Goal: Transaction & Acquisition: Purchase product/service

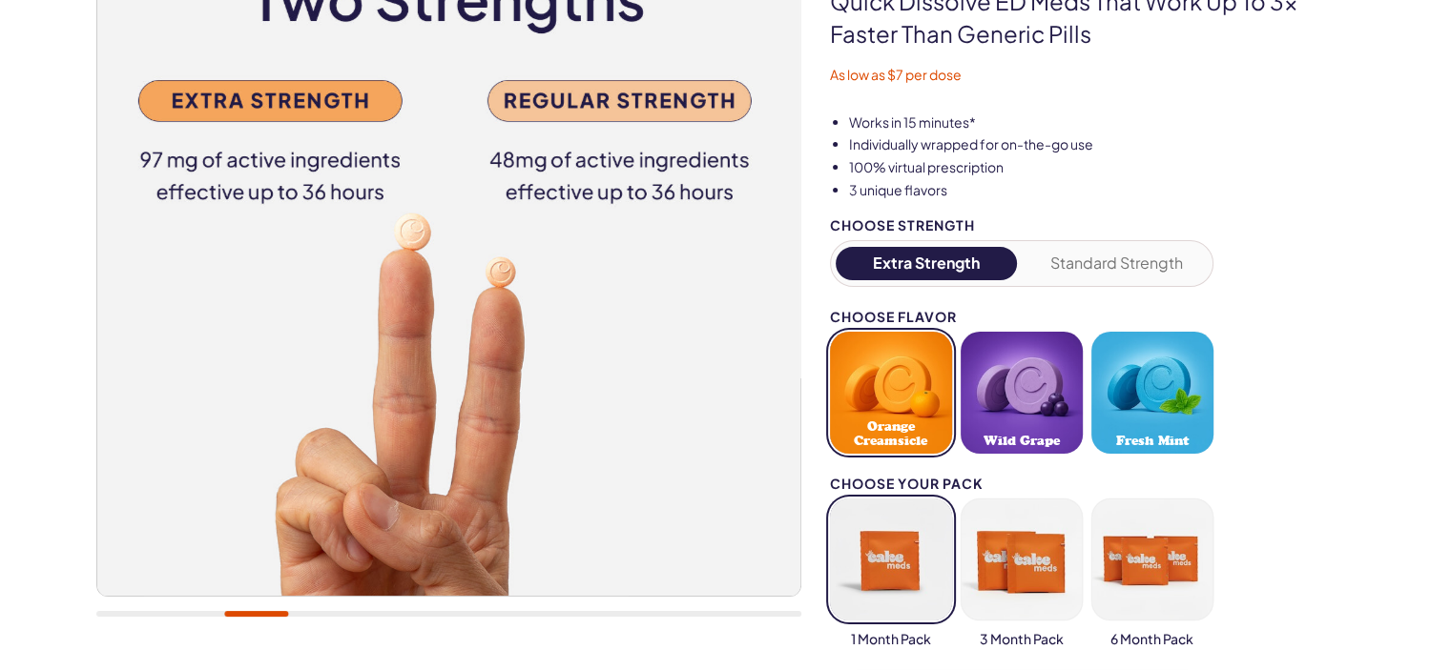
scroll to position [318, 0]
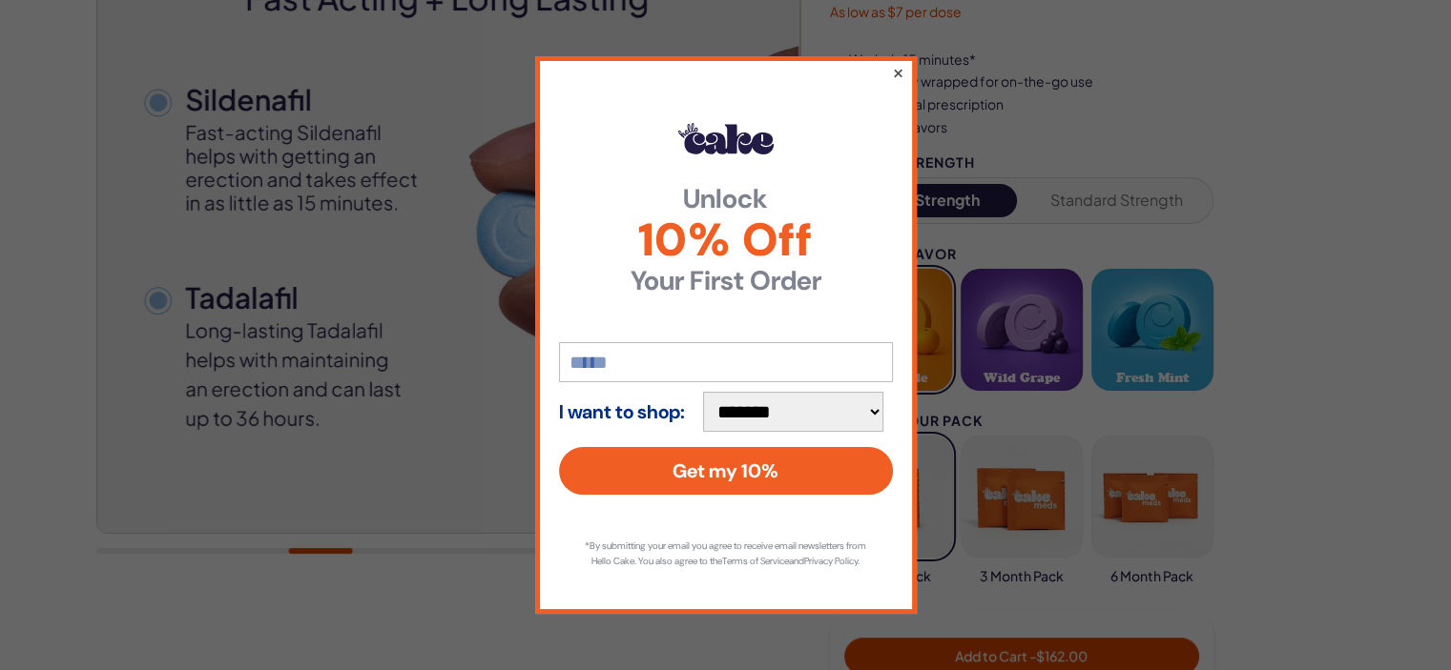
click at [895, 66] on button "×" at bounding box center [897, 72] width 12 height 23
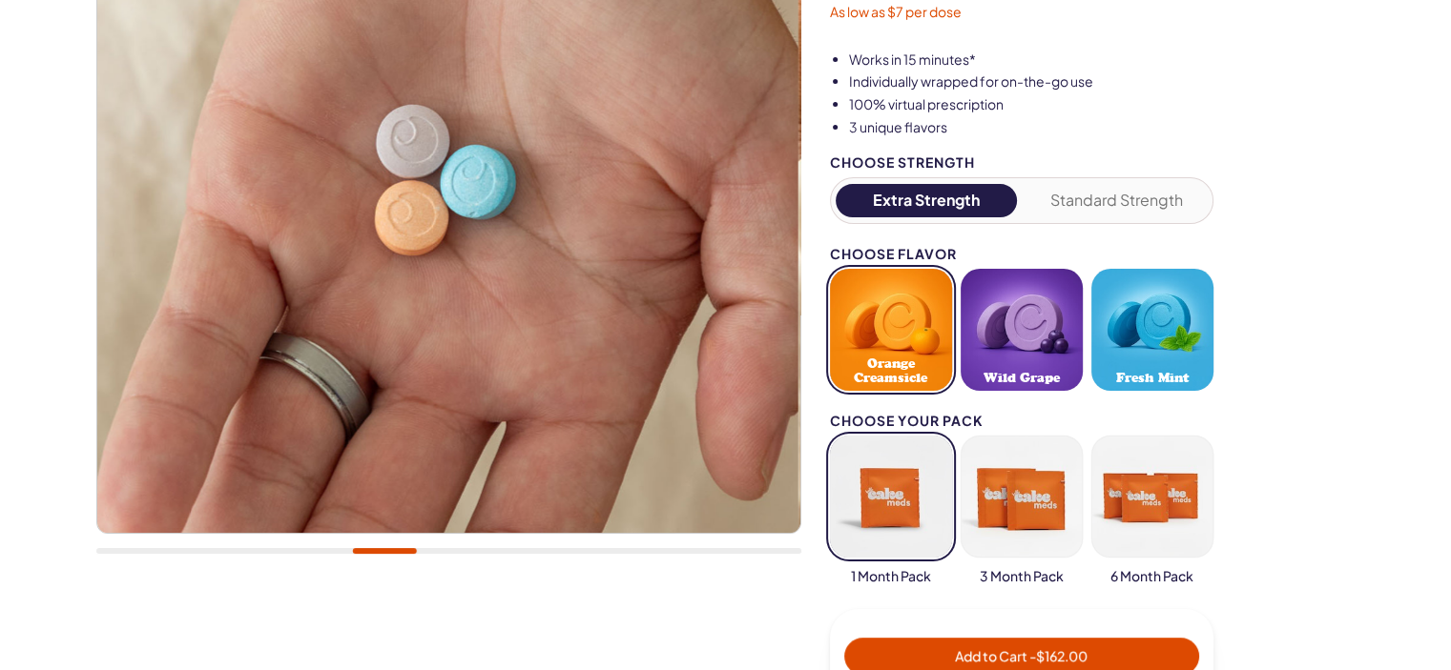
click at [1134, 339] on button "Fresh Mint" at bounding box center [1152, 330] width 122 height 122
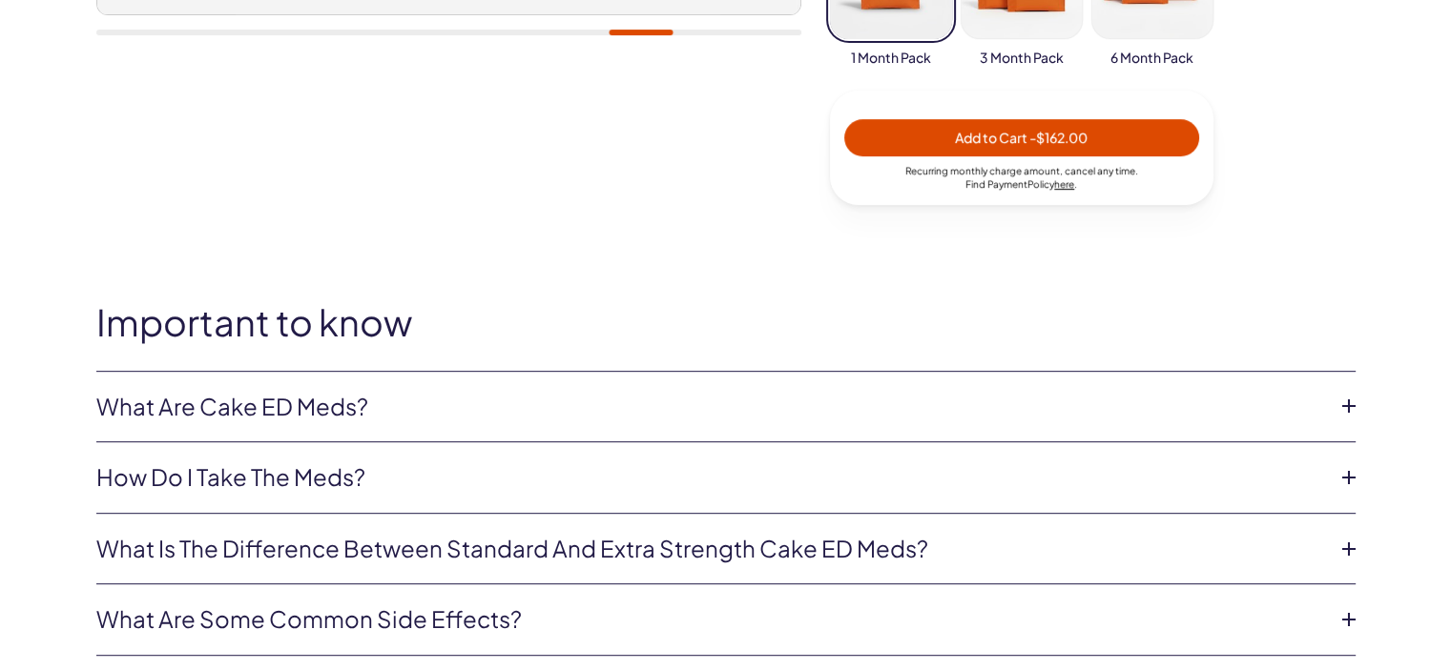
scroll to position [900, 0]
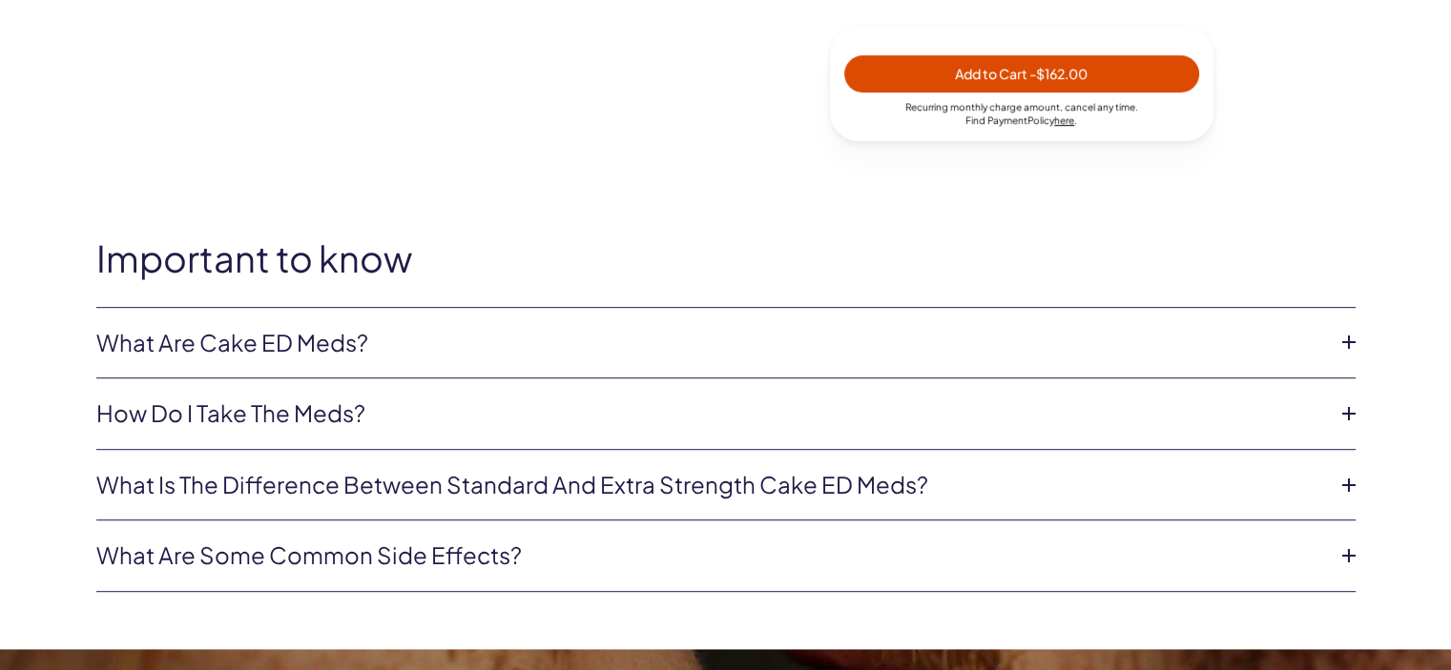
click at [1339, 342] on icon at bounding box center [1348, 342] width 29 height 29
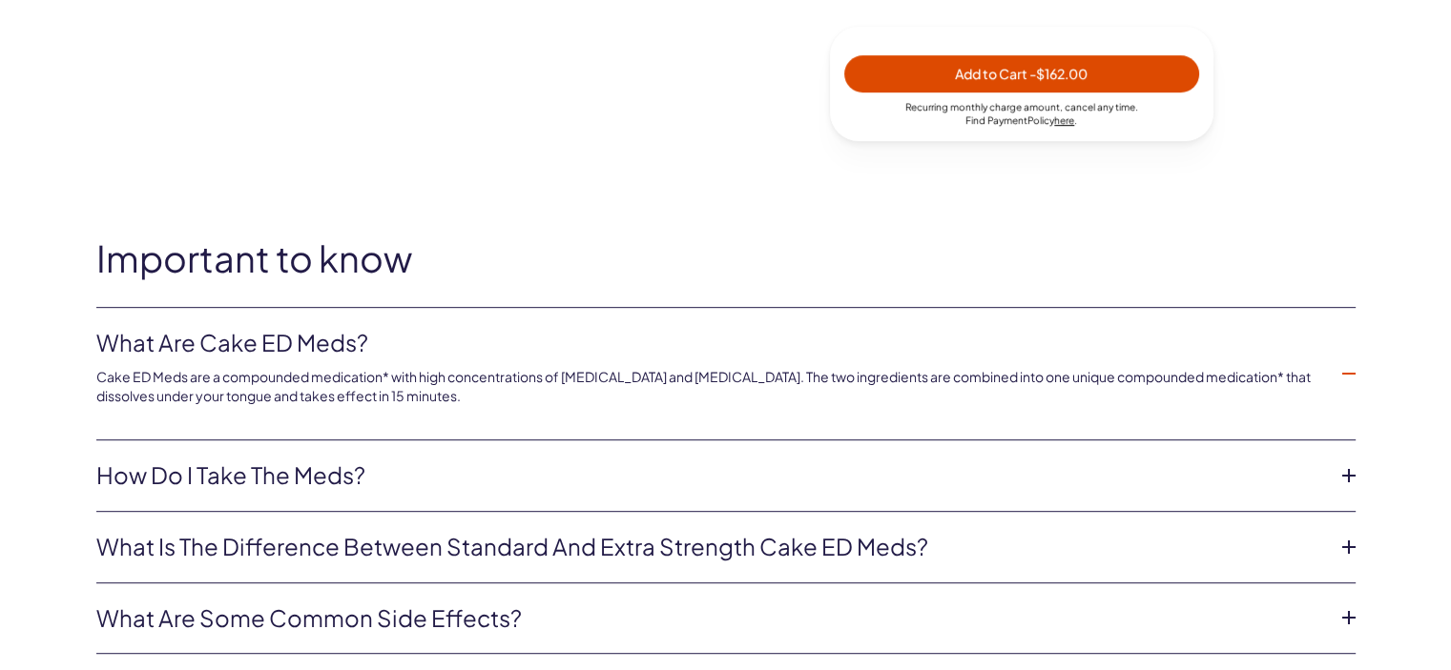
click at [1350, 365] on icon at bounding box center [1348, 374] width 29 height 29
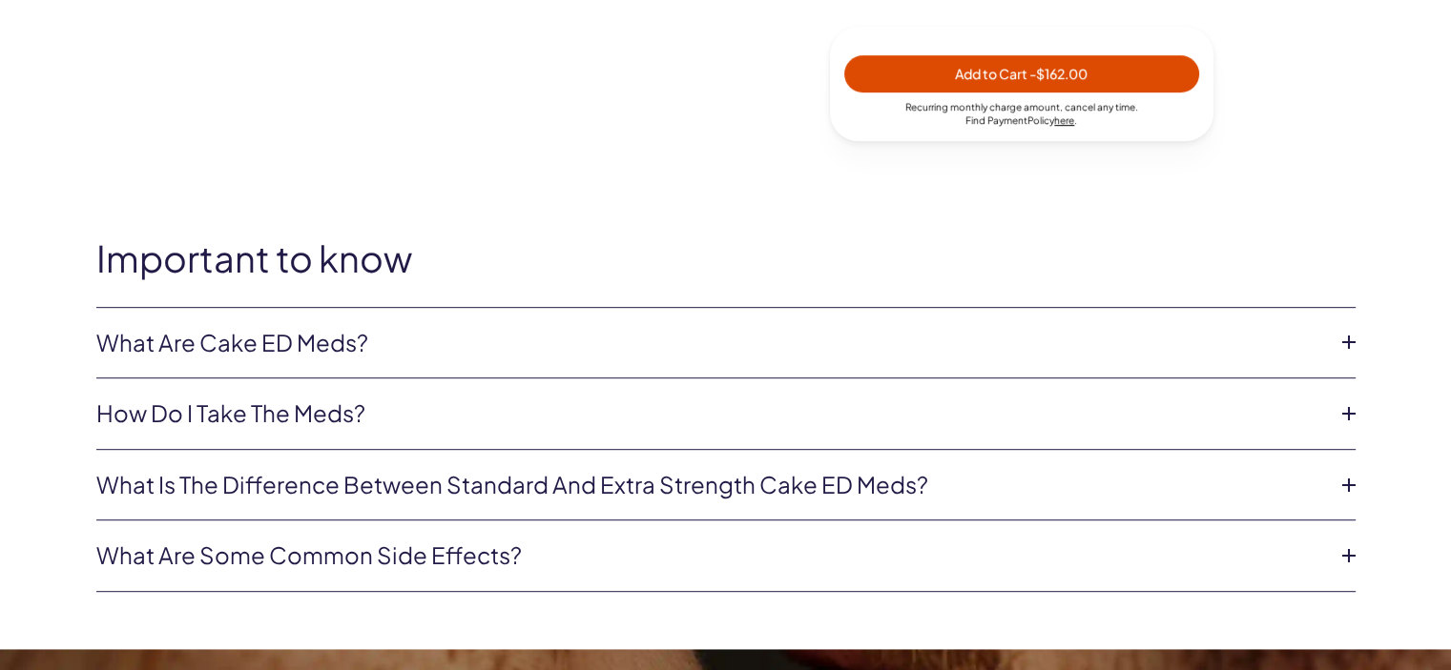
click at [1356, 407] on icon at bounding box center [1348, 414] width 29 height 29
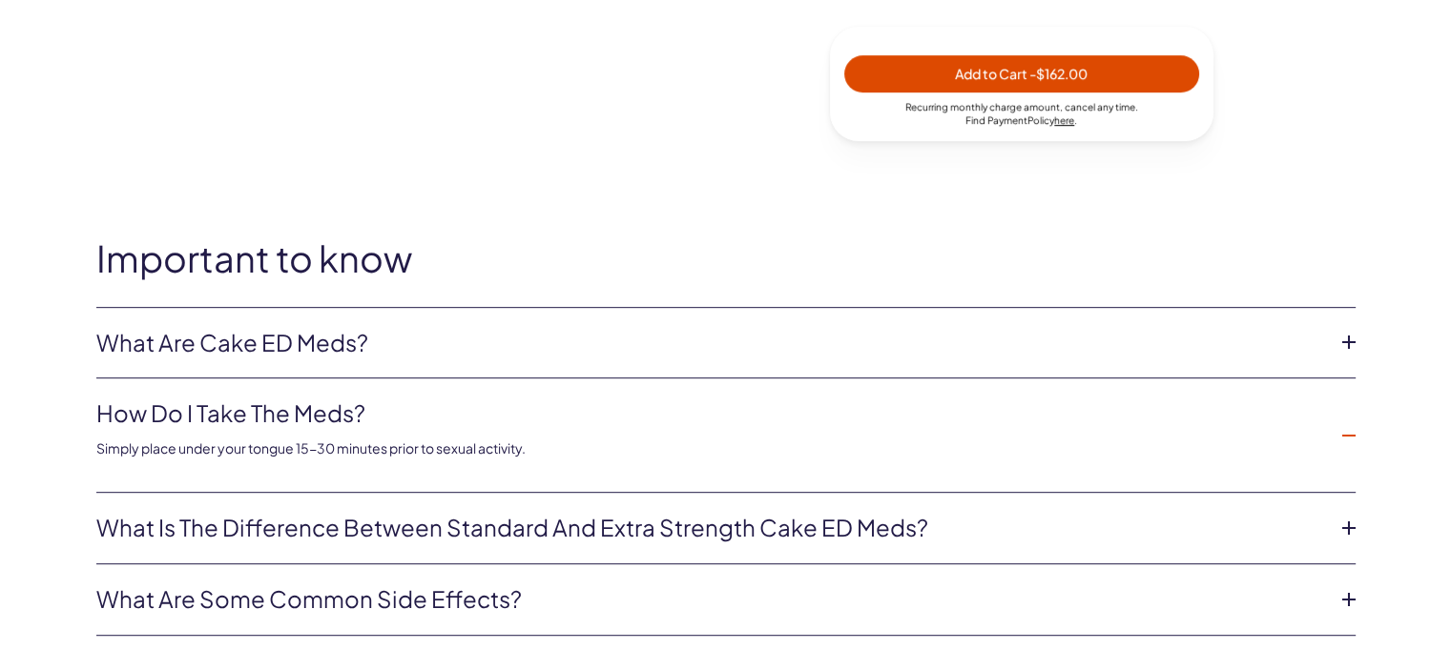
click at [1349, 425] on icon at bounding box center [1348, 436] width 29 height 29
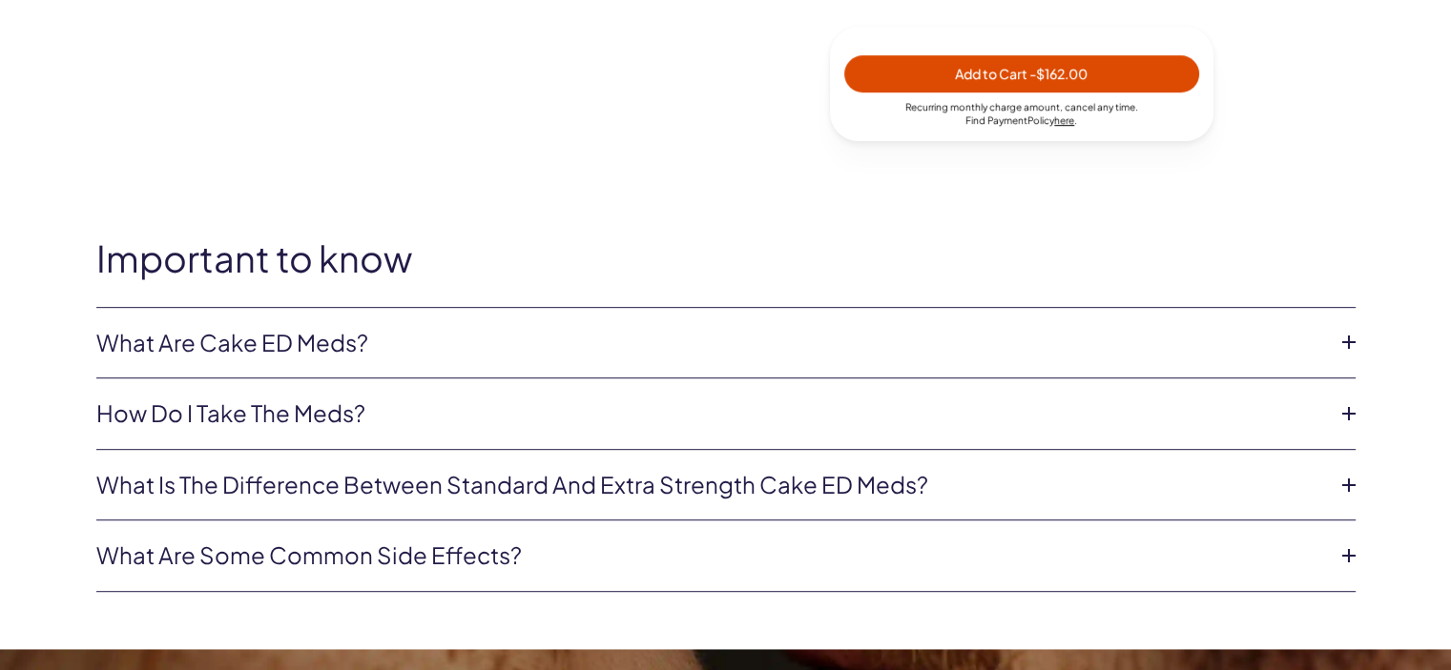
click at [1343, 480] on icon at bounding box center [1348, 485] width 29 height 29
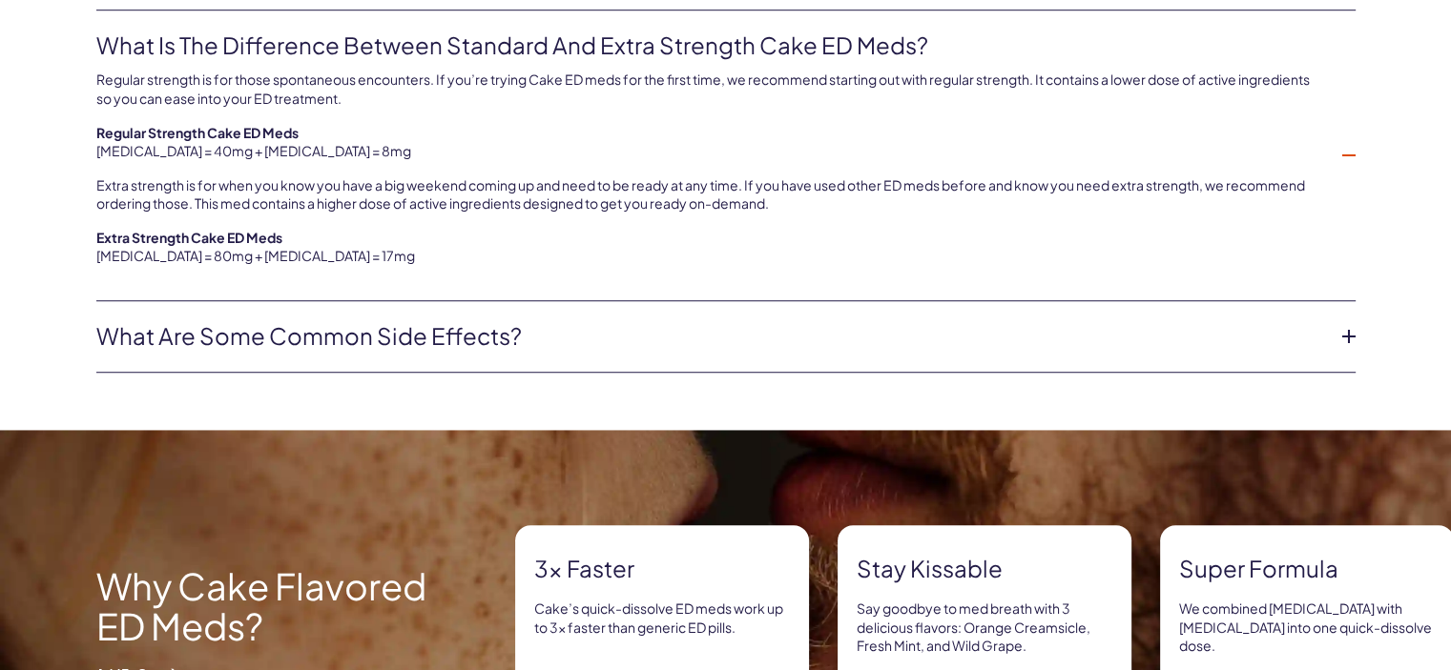
scroll to position [1366, 0]
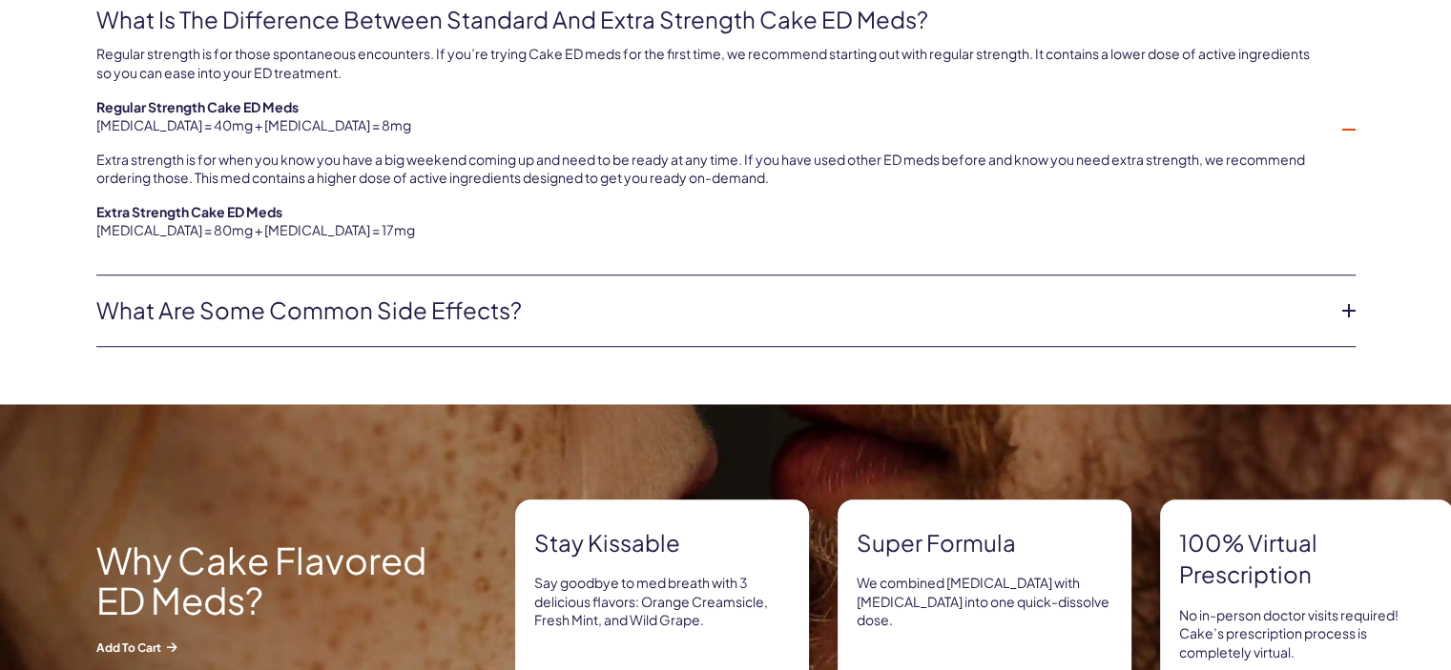
click at [1348, 125] on icon at bounding box center [1348, 129] width 29 height 29
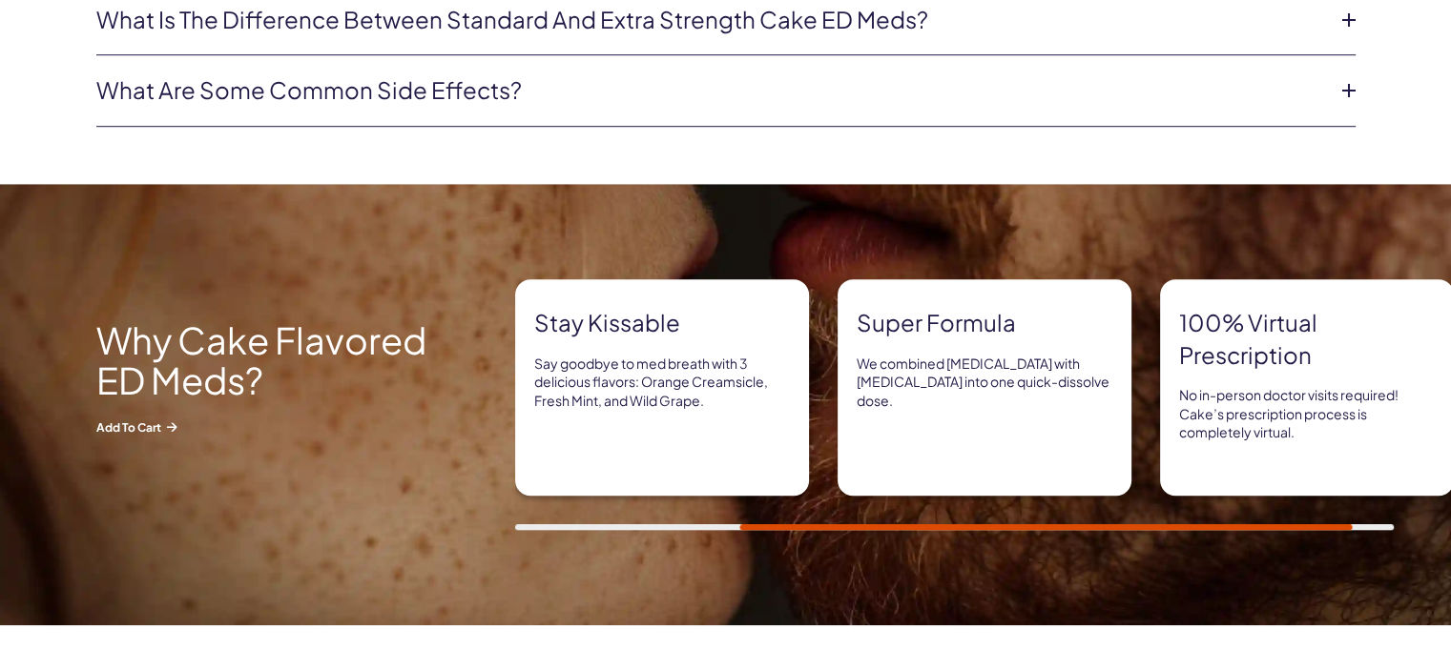
click at [1343, 88] on icon at bounding box center [1348, 90] width 29 height 29
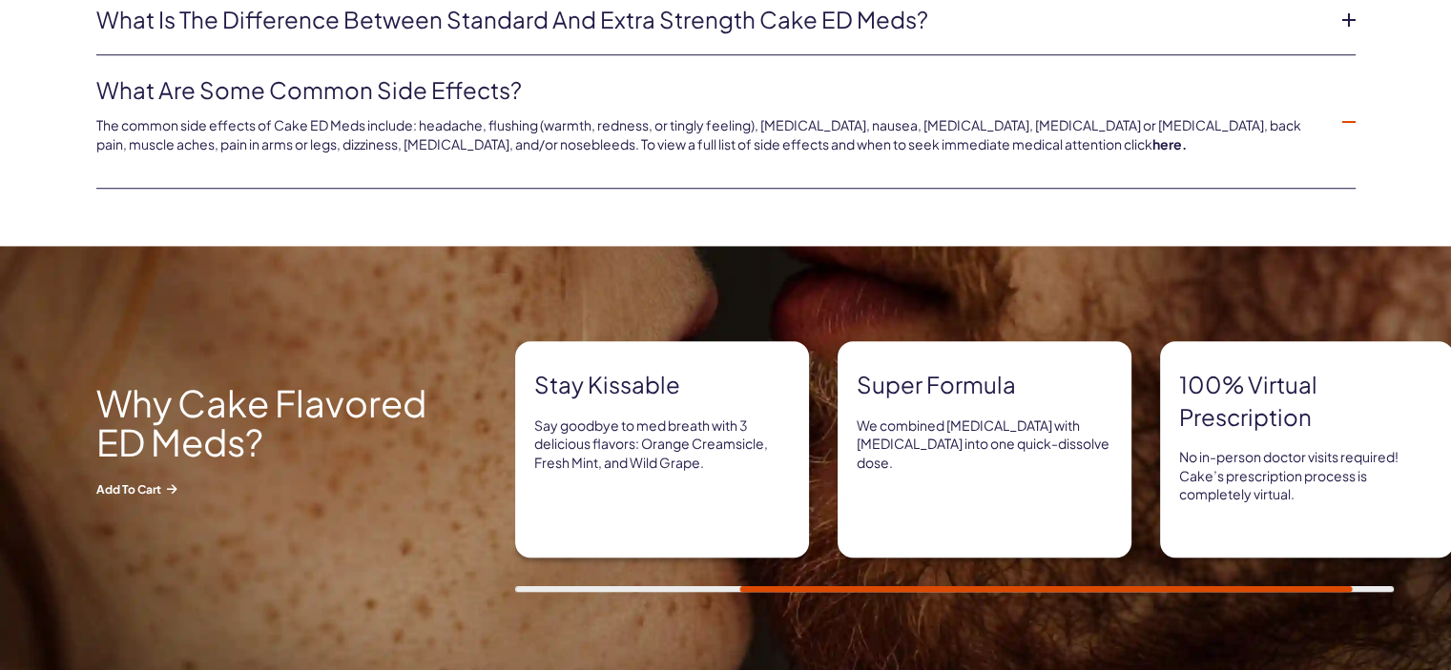
click at [1339, 117] on icon at bounding box center [1348, 122] width 29 height 29
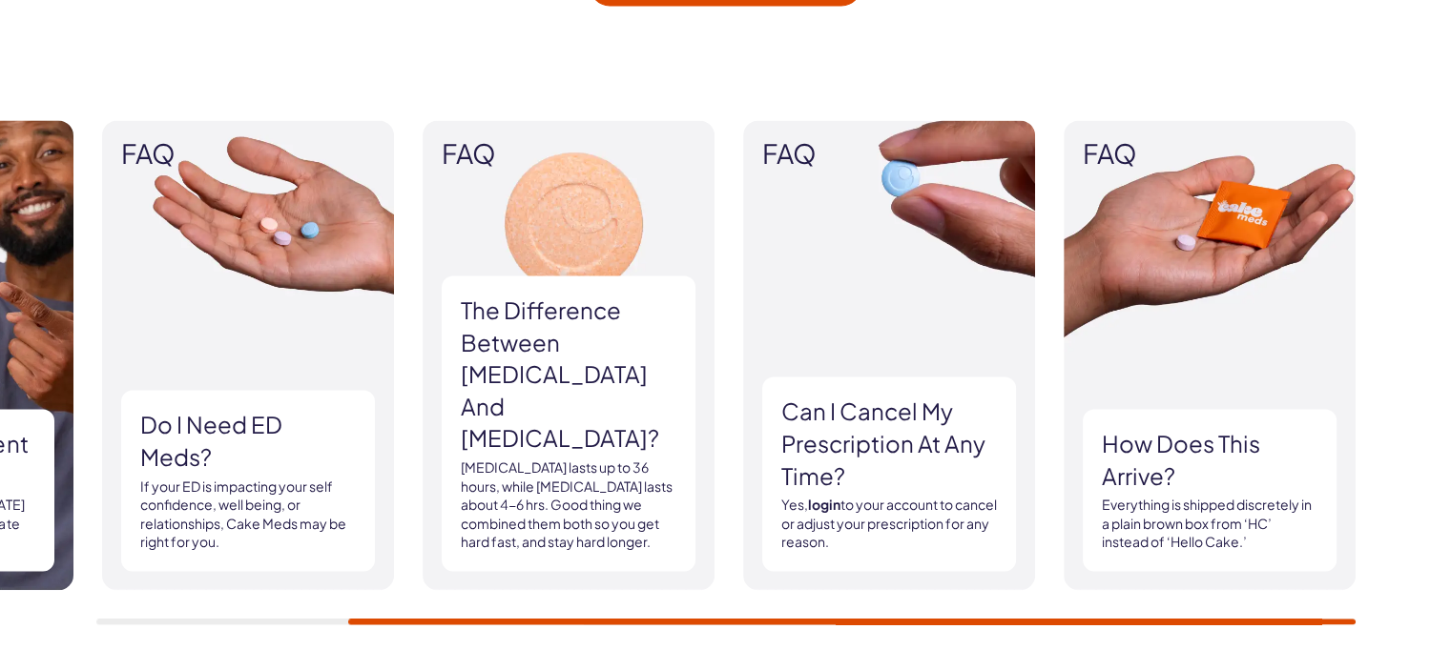
scroll to position [2703, 0]
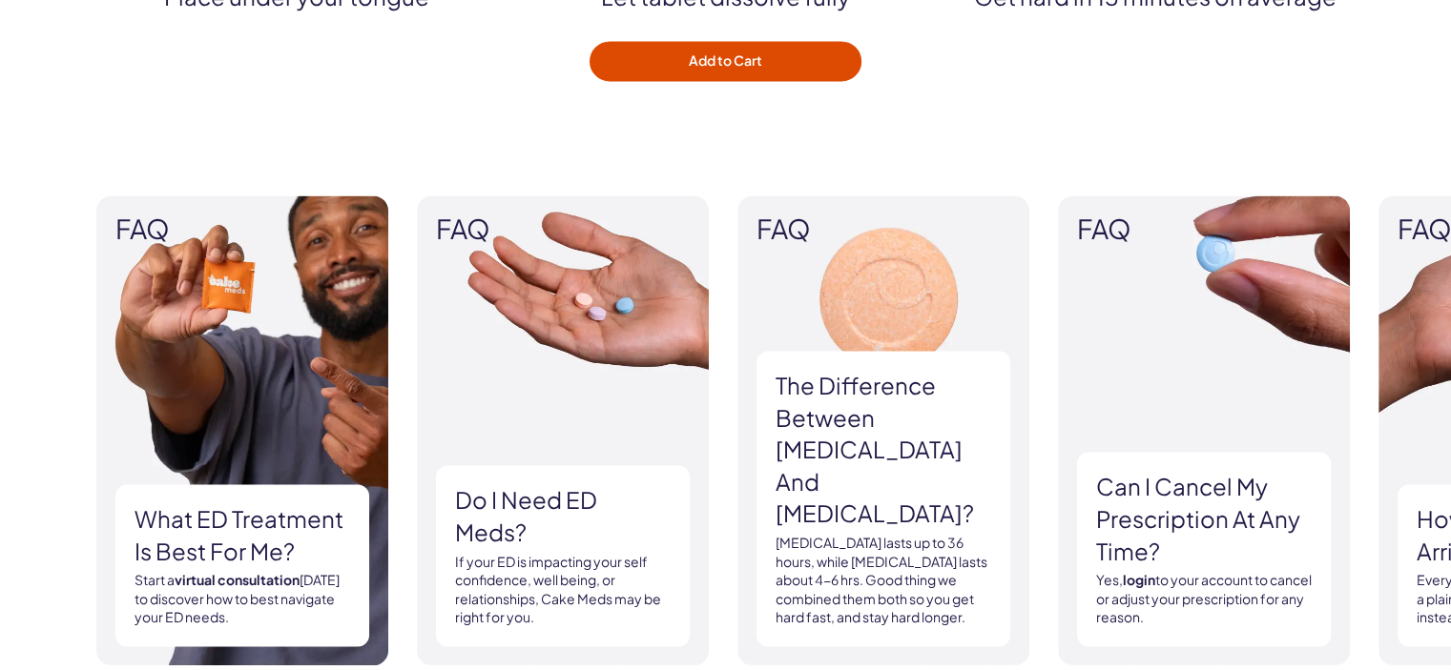
click at [858, 475] on h3 "The difference between [MEDICAL_DATA] and [MEDICAL_DATA]?" at bounding box center [883, 450] width 216 height 160
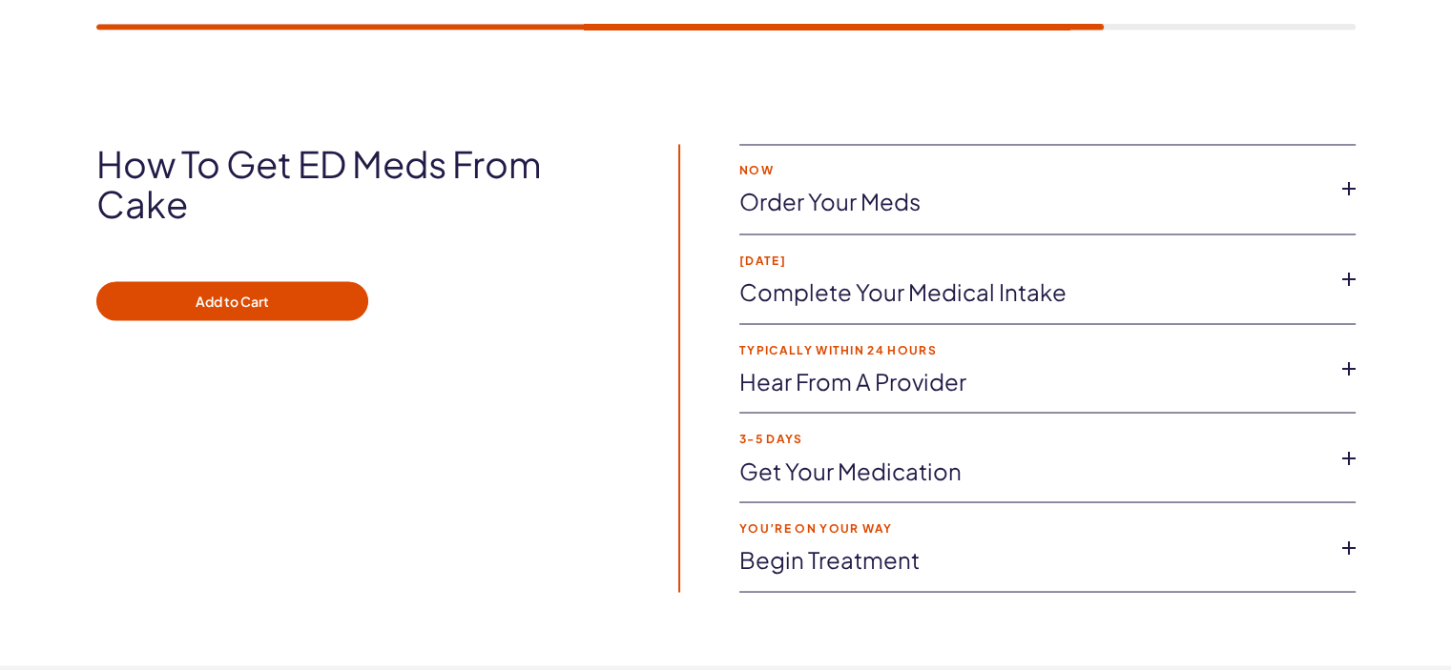
scroll to position [3399, 0]
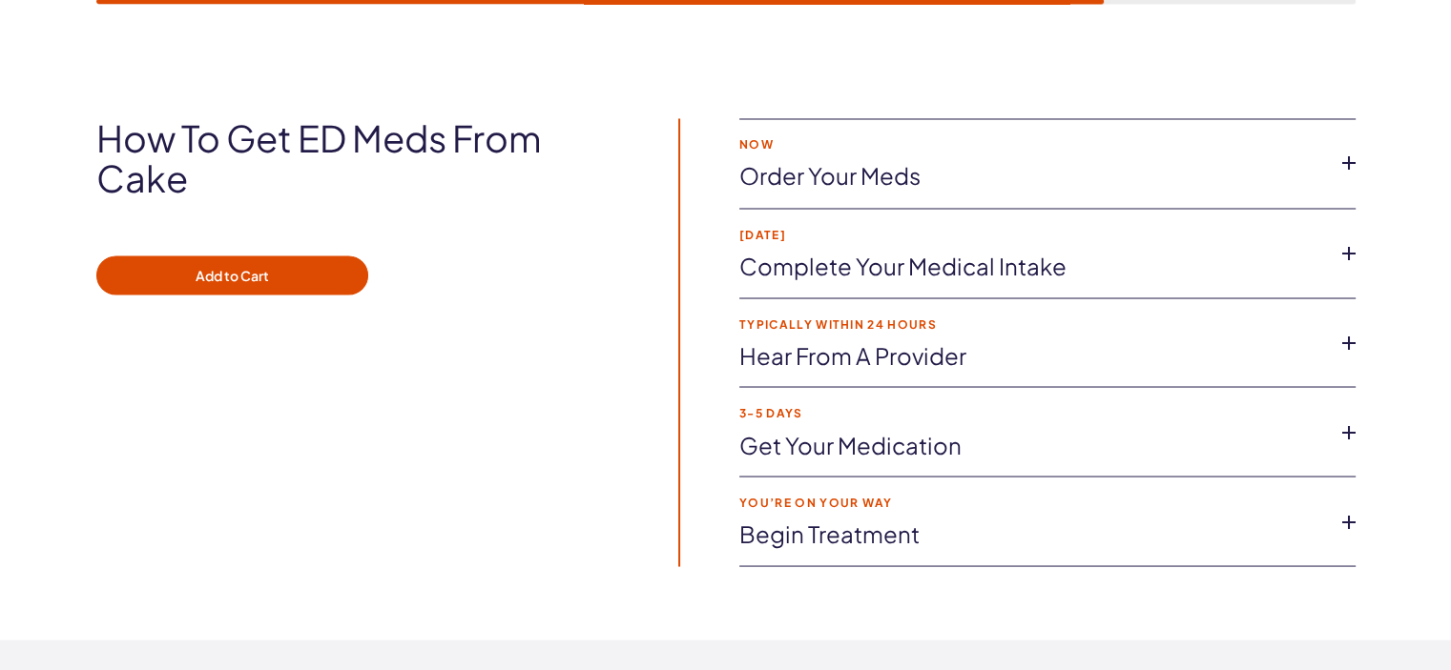
click at [1343, 158] on icon at bounding box center [1348, 163] width 29 height 29
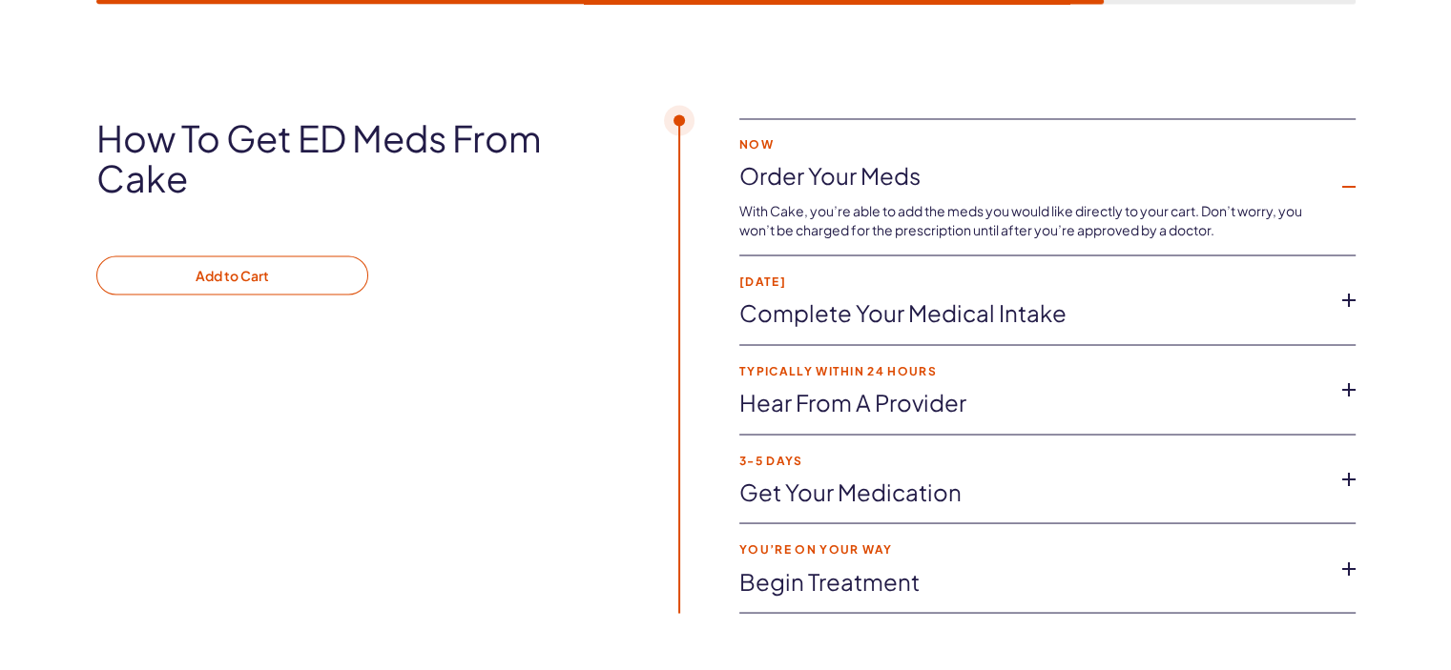
click at [267, 274] on button "Add to Cart" at bounding box center [232, 276] width 272 height 40
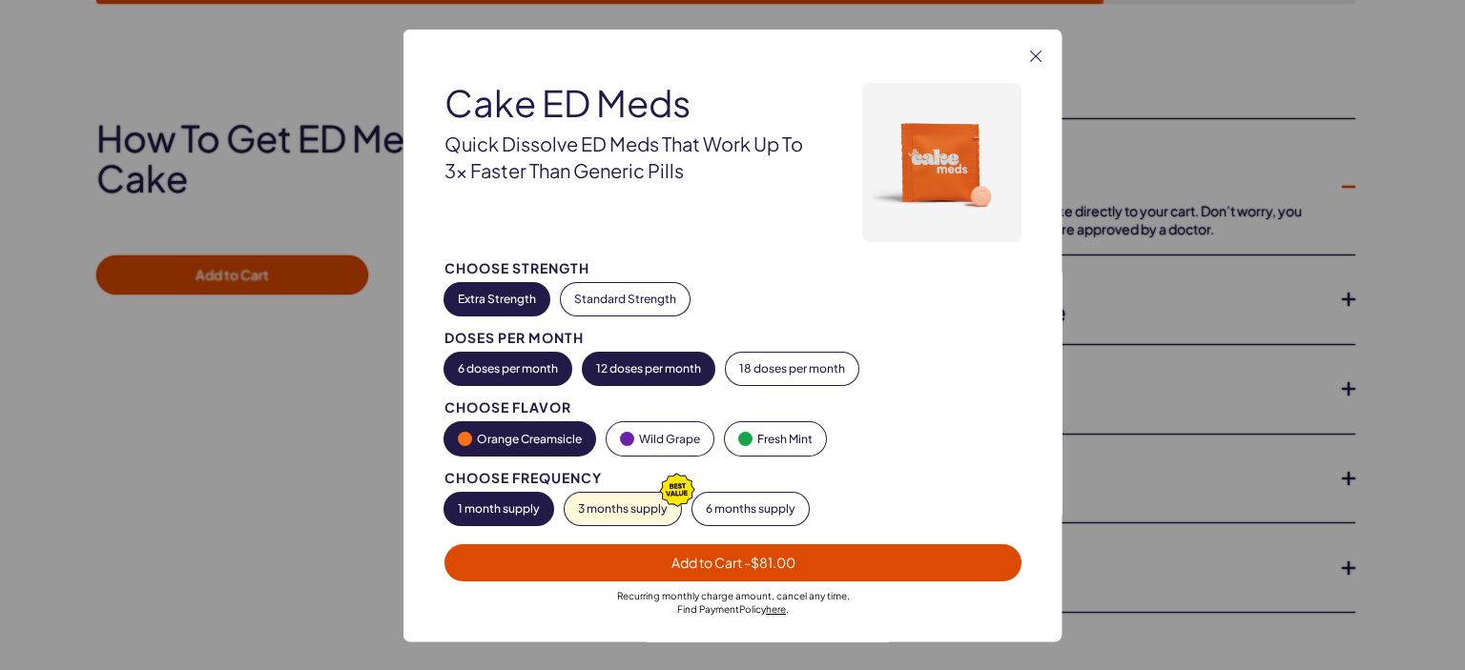
click at [626, 370] on button "12 doses per month" at bounding box center [649, 368] width 132 height 32
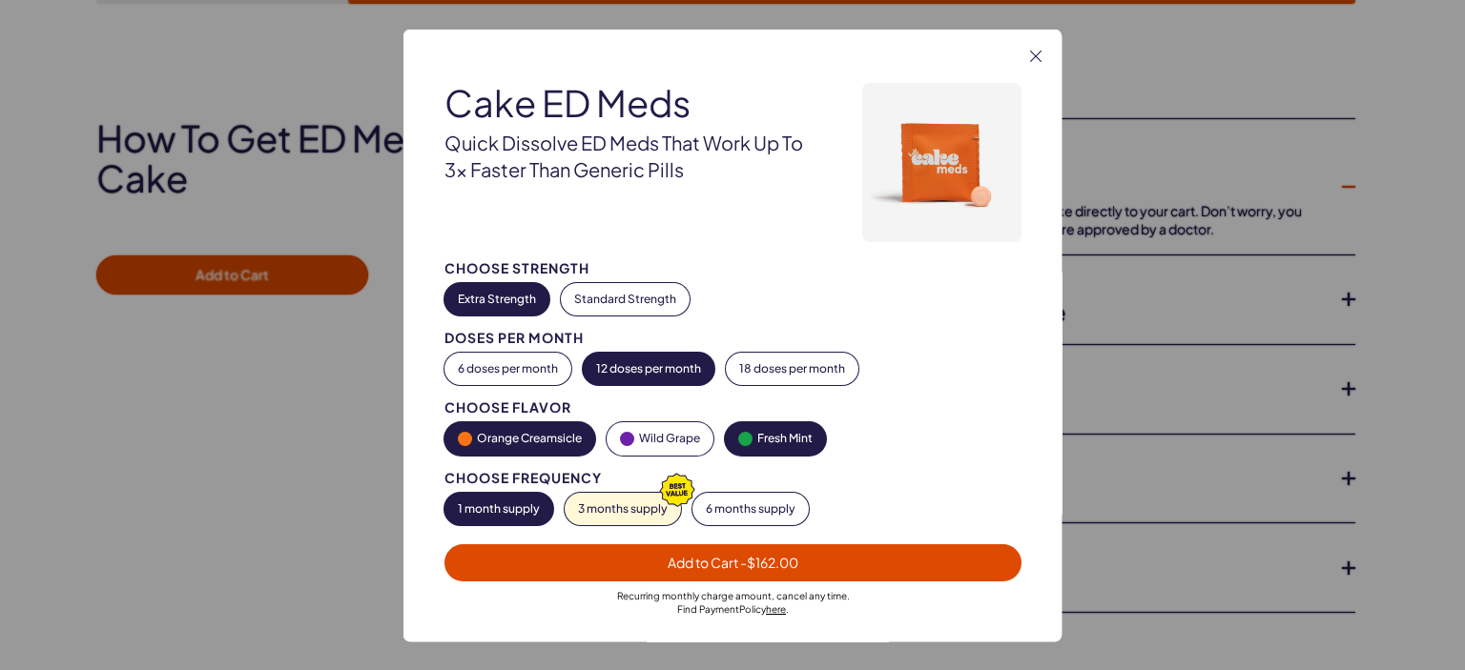
click at [763, 441] on button "Fresh Mint" at bounding box center [775, 438] width 101 height 33
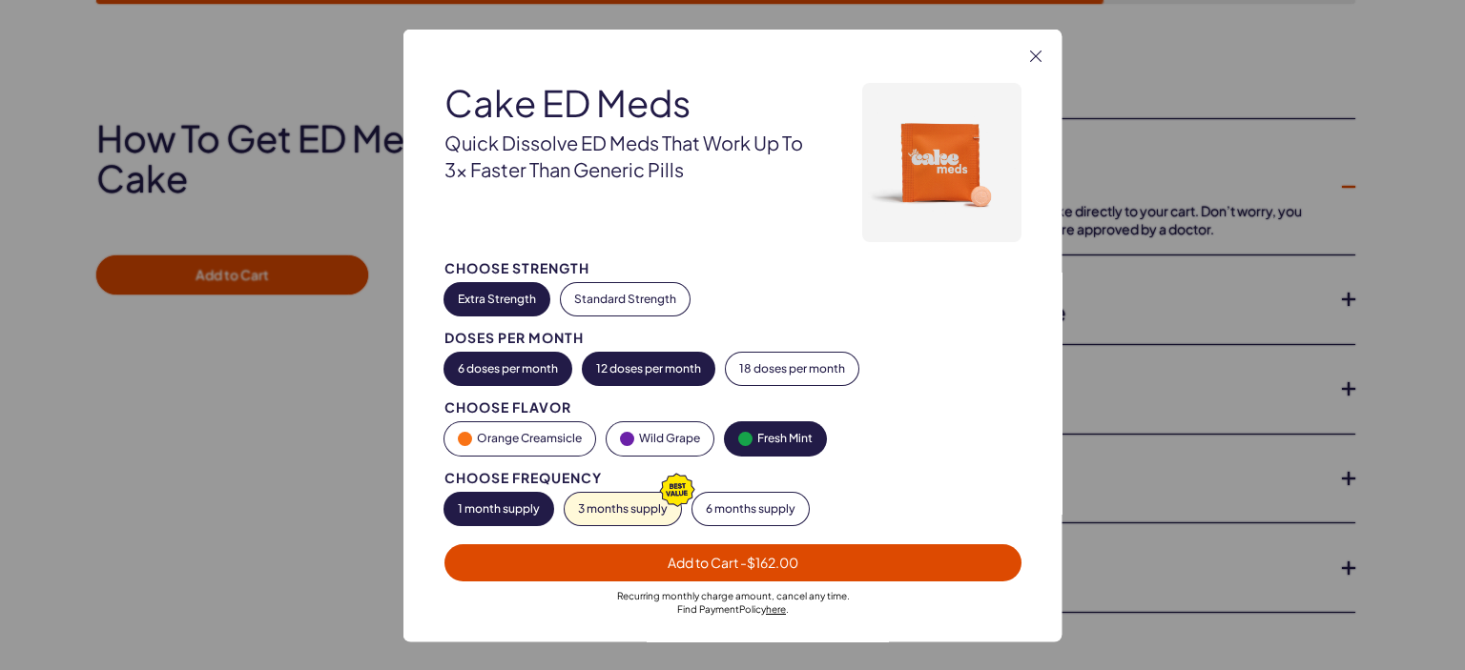
click at [504, 373] on button "6 doses per month" at bounding box center [507, 368] width 127 height 32
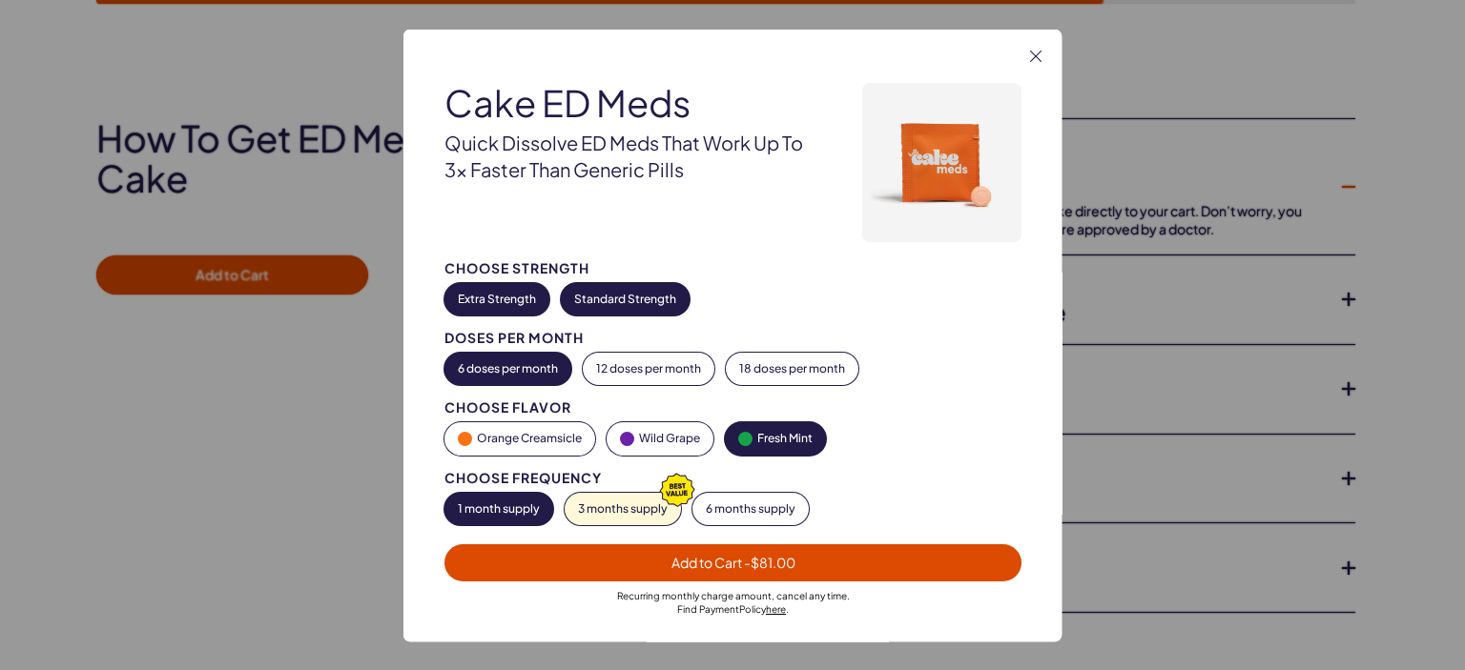
click at [590, 299] on button "Standard Strength" at bounding box center [625, 298] width 129 height 32
click at [486, 293] on button "Extra Strength" at bounding box center [496, 298] width 105 height 32
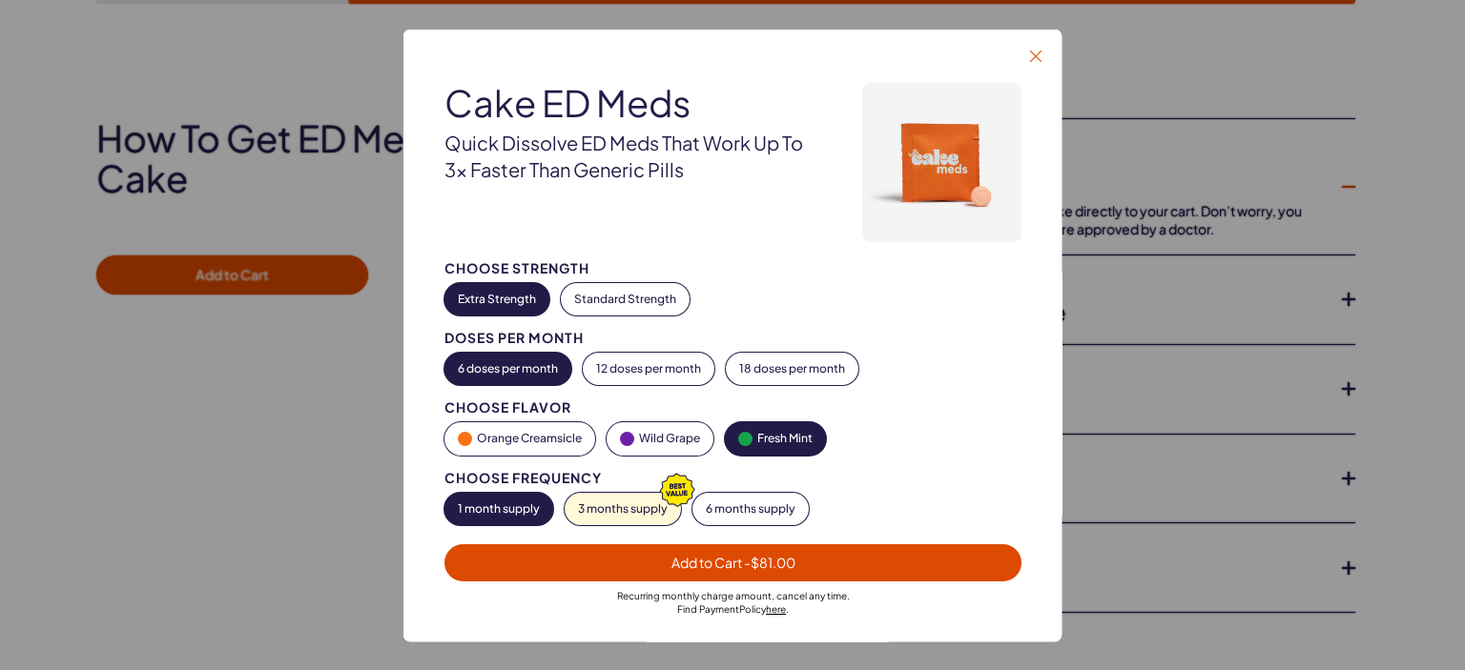
click at [1038, 51] on icon "button" at bounding box center [1035, 55] width 11 height 11
